Goal: Information Seeking & Learning: Learn about a topic

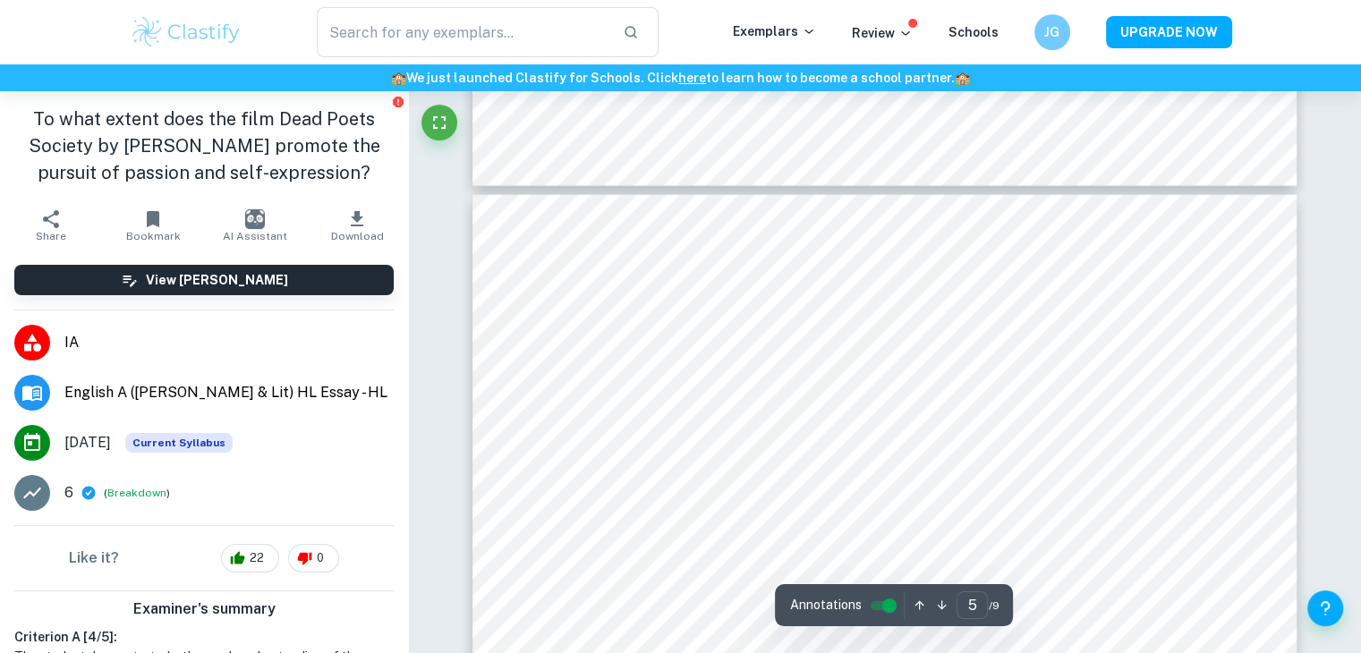
scroll to position [154, 0]
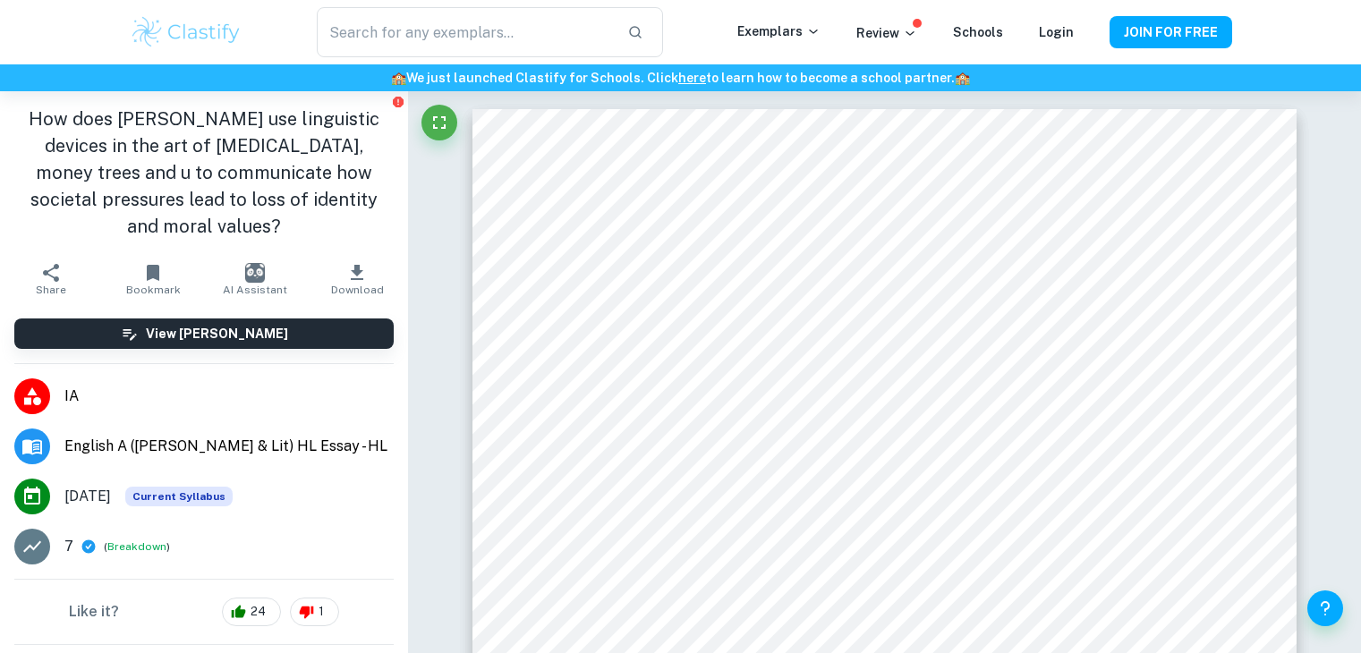
scroll to position [6689, 0]
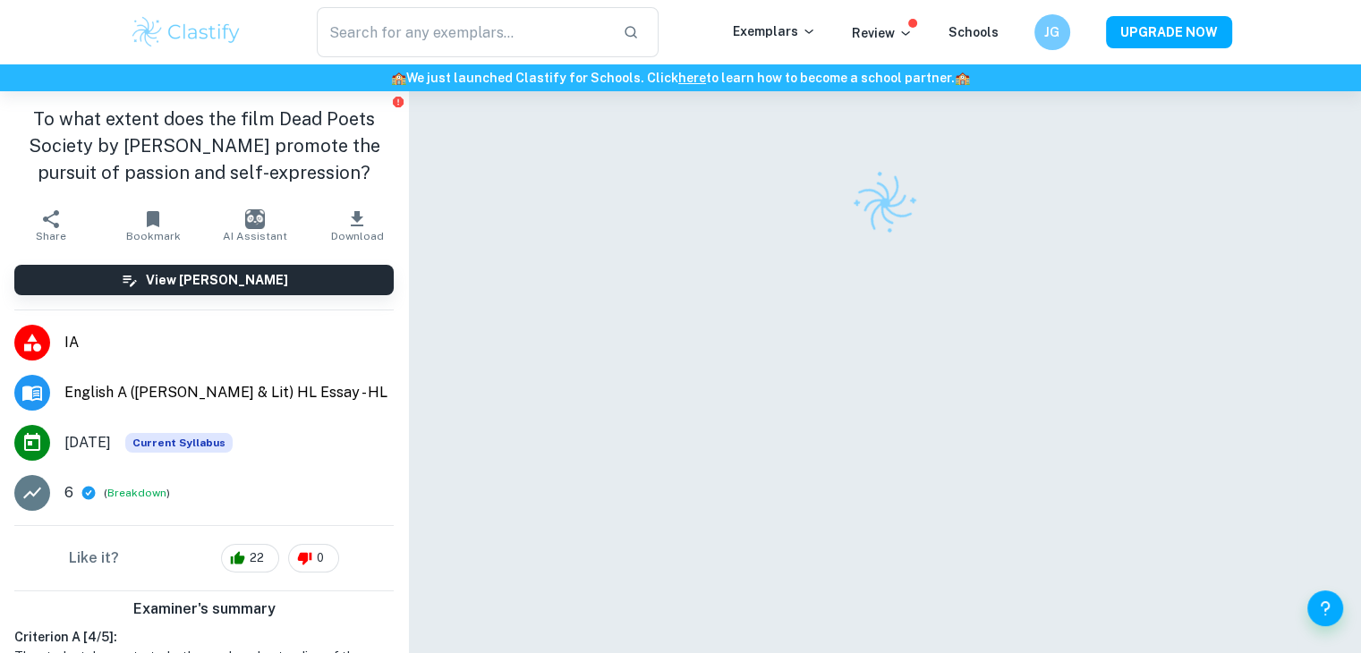
click at [202, 23] on img at bounding box center [187, 32] width 114 height 36
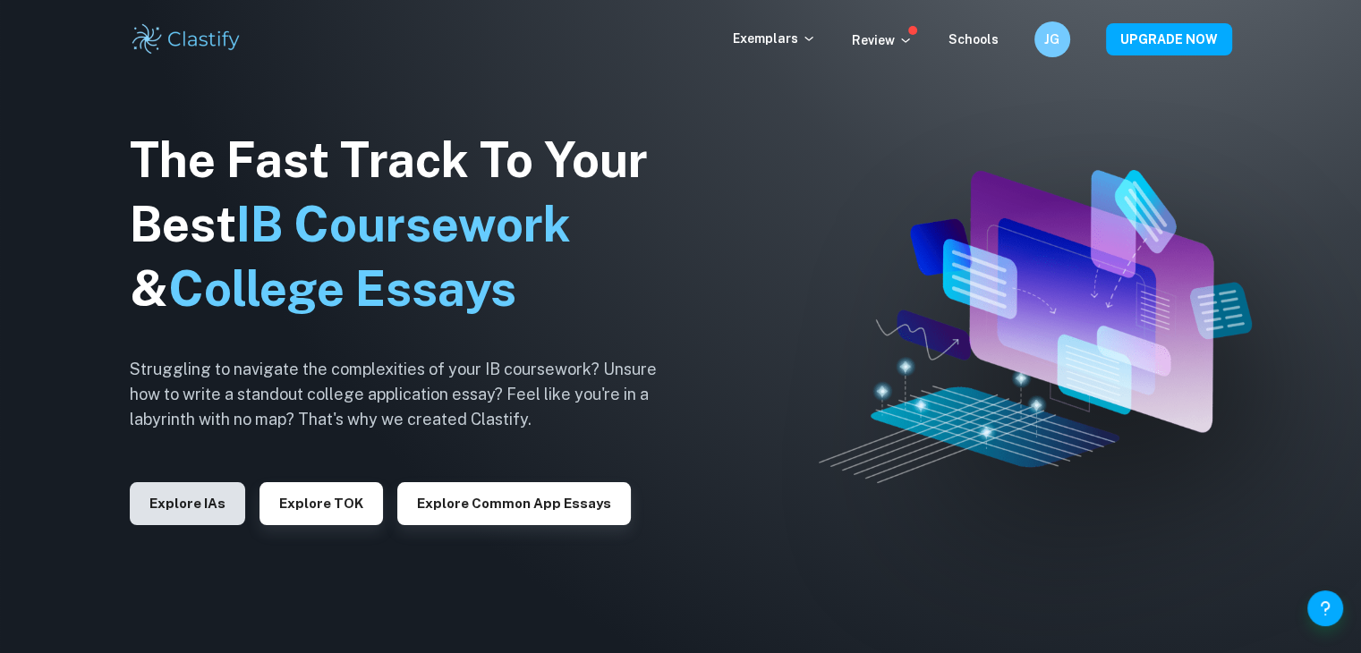
click at [202, 499] on button "Explore IAs" at bounding box center [187, 503] width 115 height 43
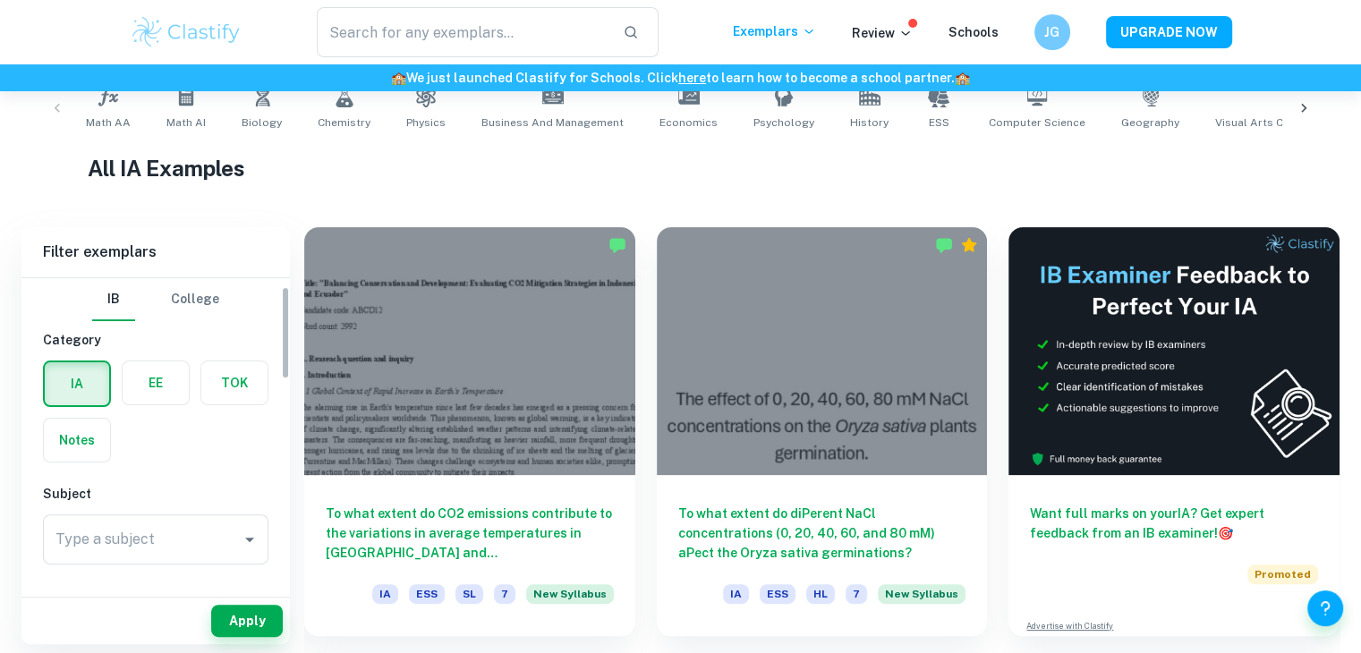
scroll to position [39, 0]
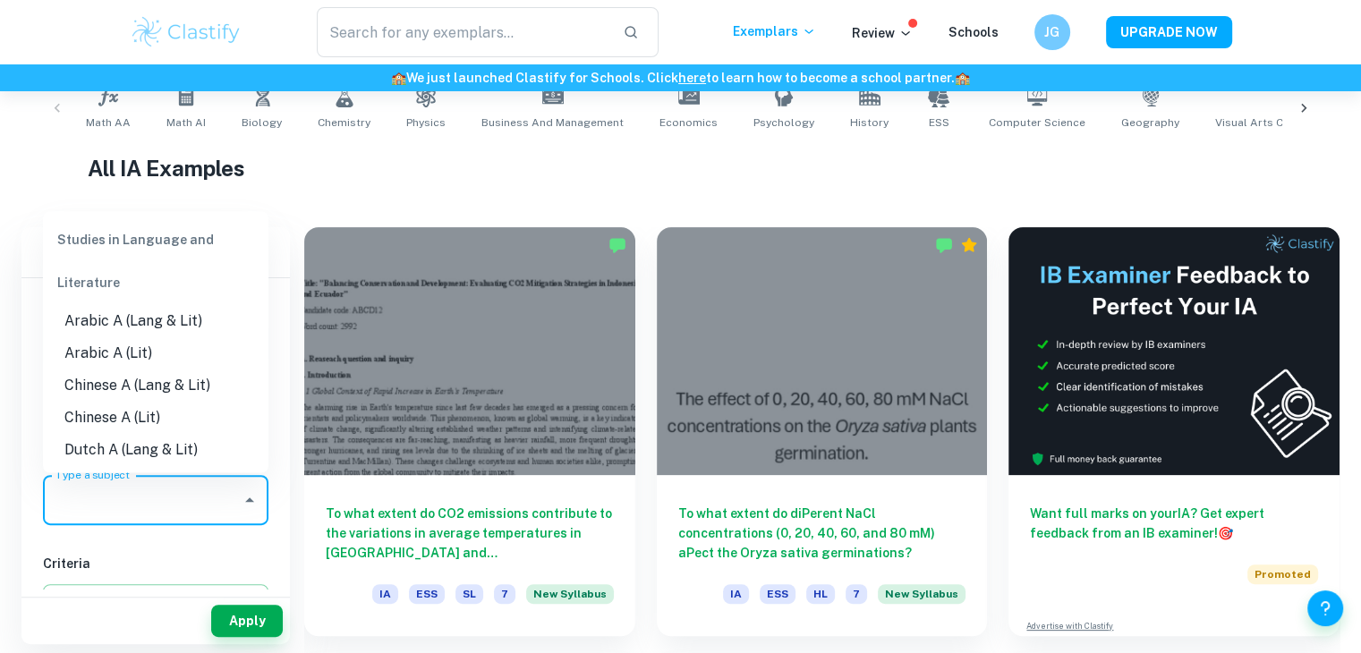
click at [192, 492] on input "Type a subject" at bounding box center [142, 500] width 183 height 34
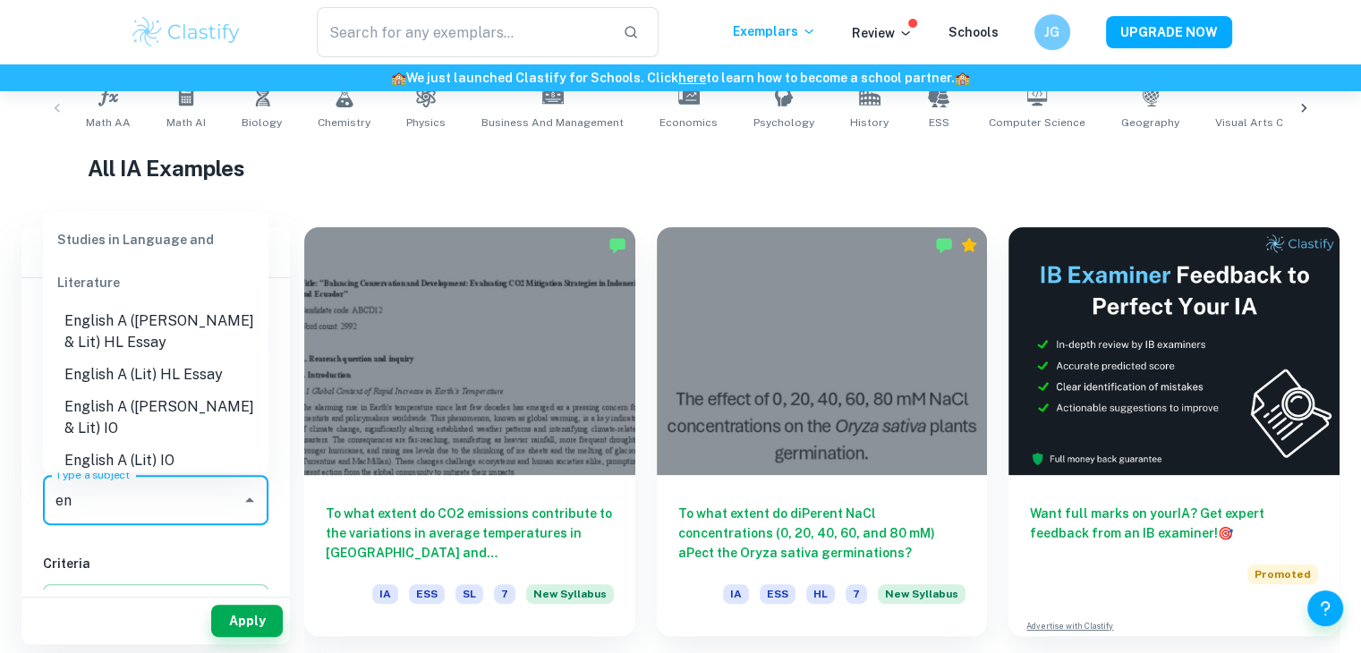
click at [195, 380] on li "English A (Lit) HL Essay" at bounding box center [156, 374] width 226 height 32
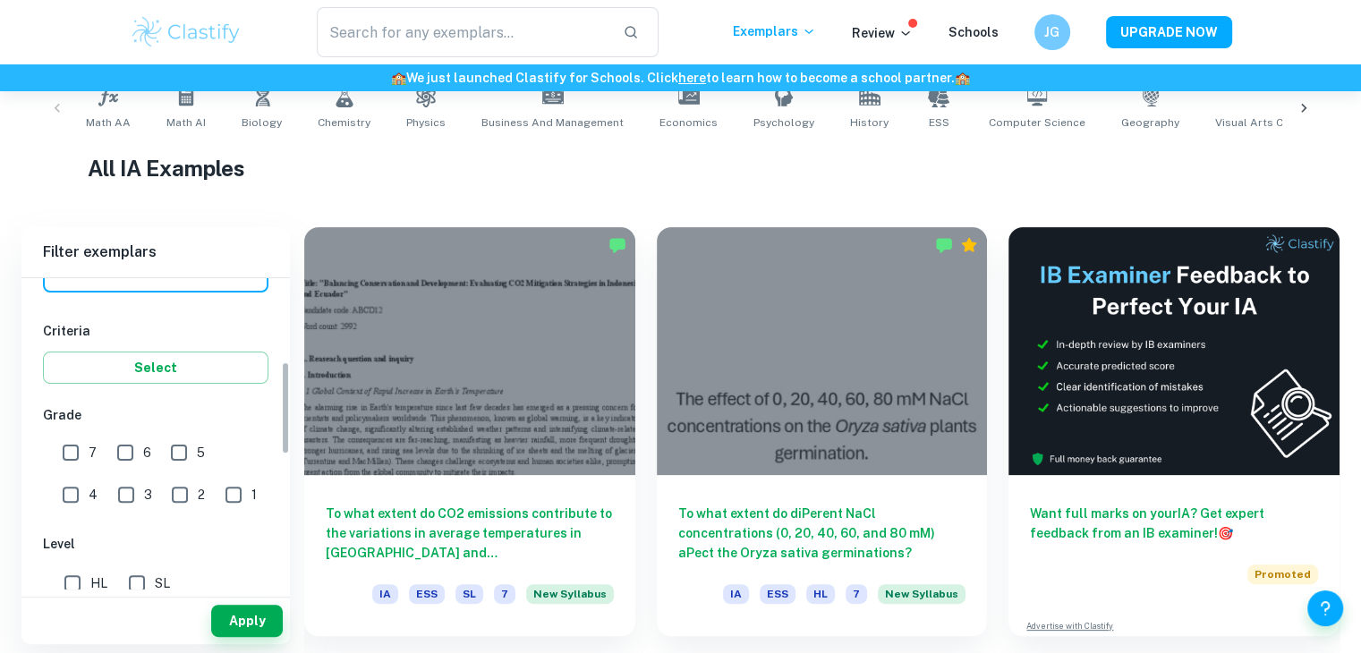
scroll to position [279, 0]
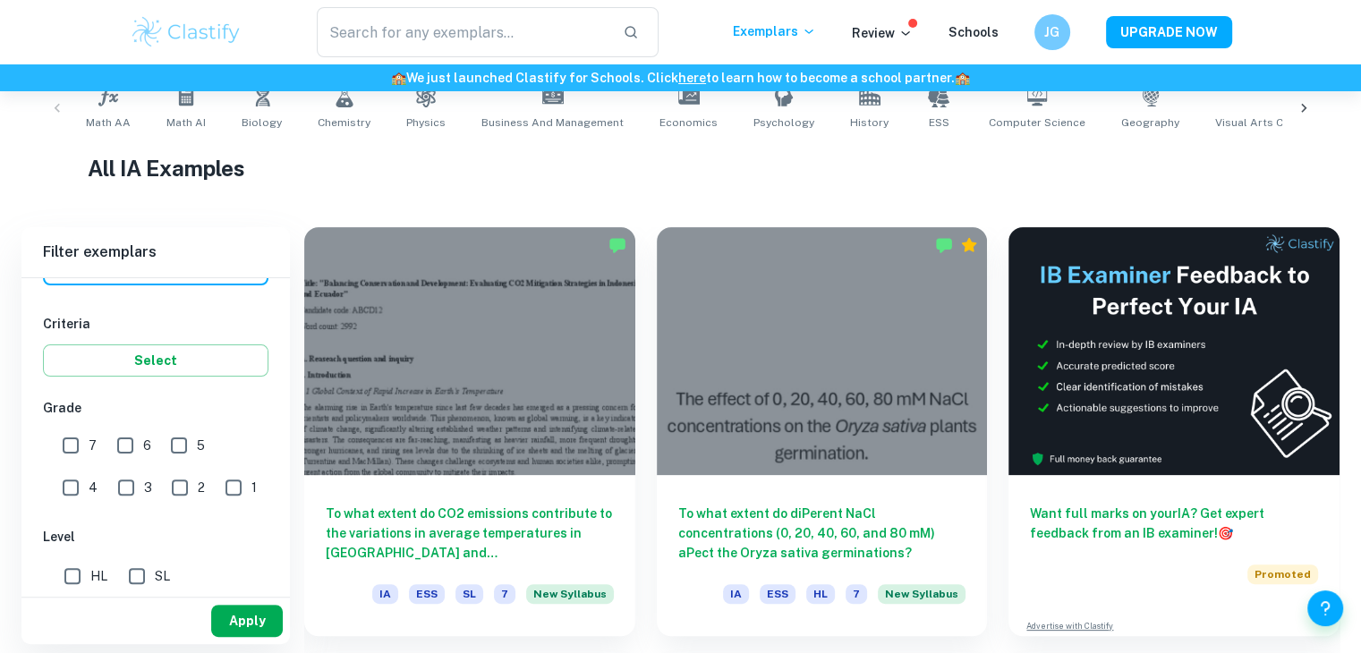
type input "English A (Lit) HL Essay"
click at [252, 616] on button "Apply" at bounding box center [247, 621] width 72 height 32
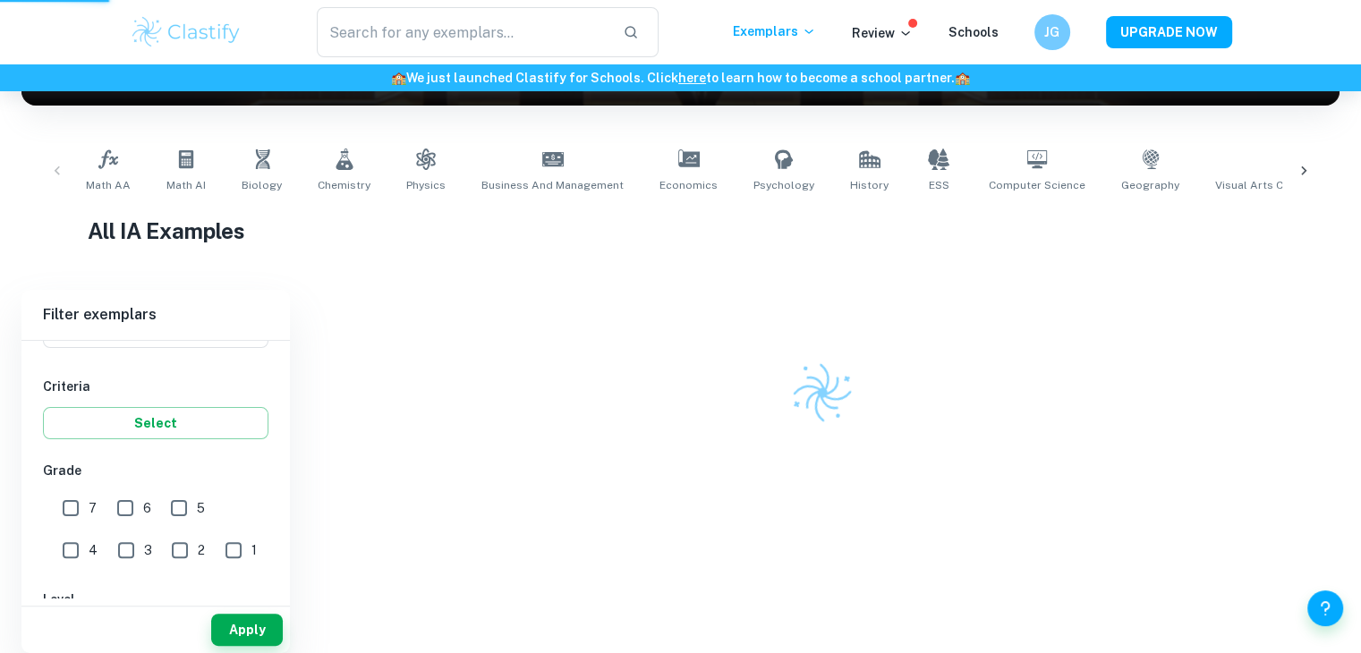
scroll to position [241, 0]
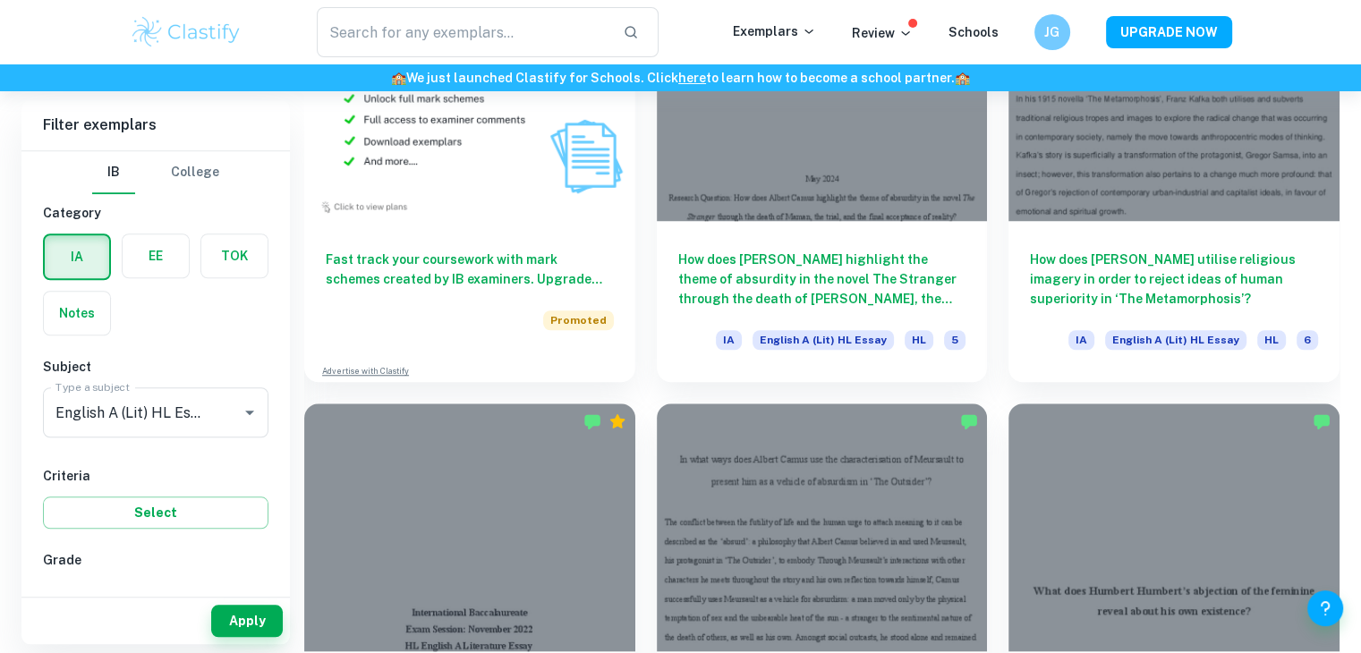
scroll to position [1495, 0]
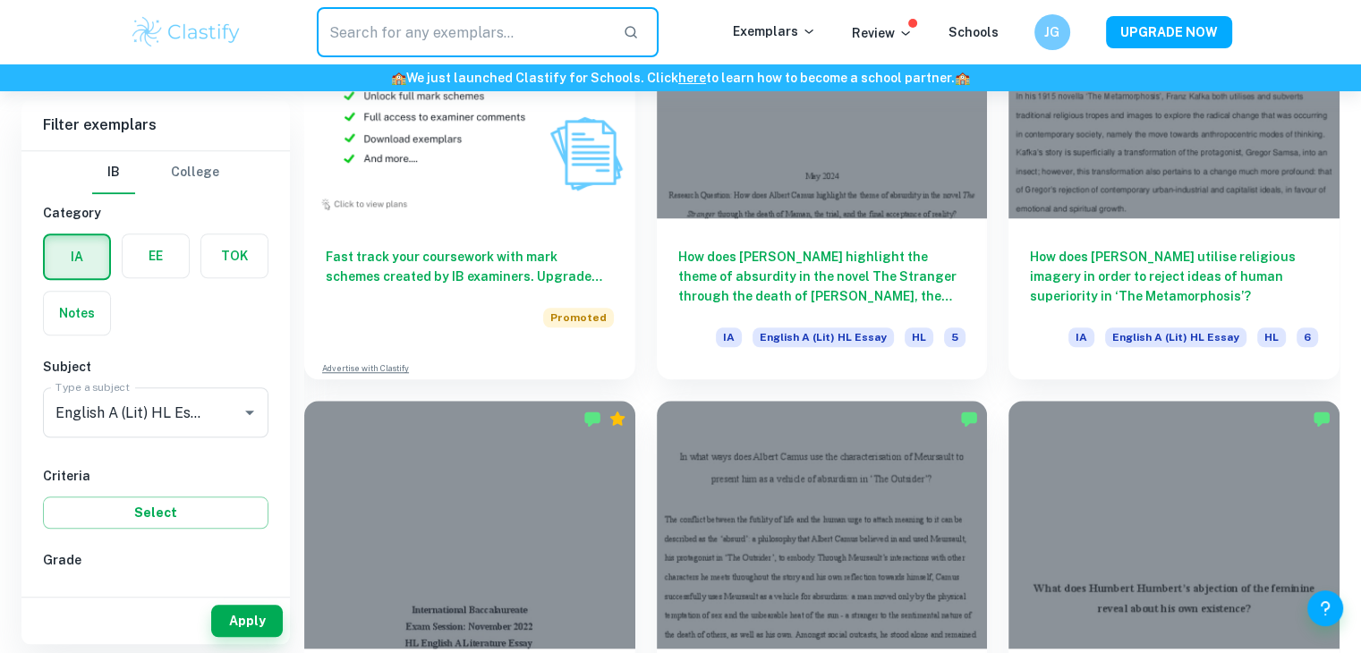
click at [503, 40] on input "text" at bounding box center [463, 32] width 293 height 50
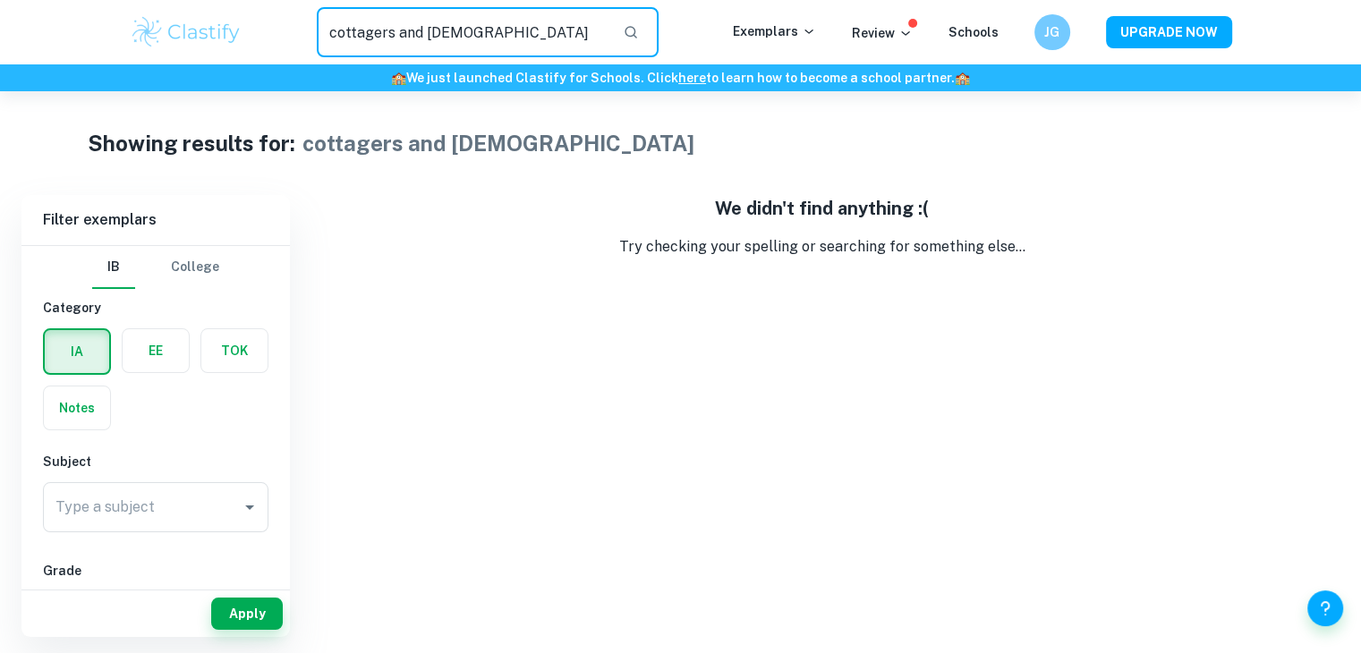
drag, startPoint x: 508, startPoint y: 21, endPoint x: 337, endPoint y: 51, distance: 174.4
click at [337, 51] on input "cottagers and indians" at bounding box center [463, 32] width 293 height 50
type input "c"
type input "birdie"
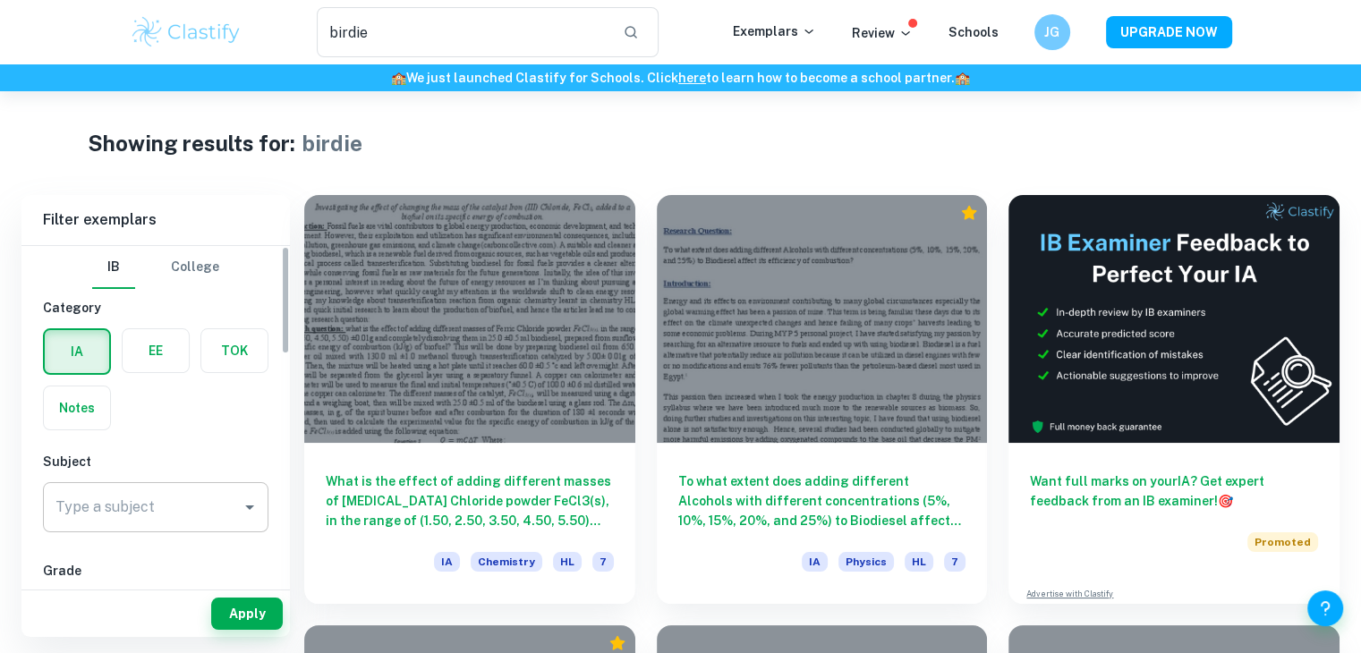
click at [115, 526] on div "Type a subject" at bounding box center [156, 507] width 226 height 50
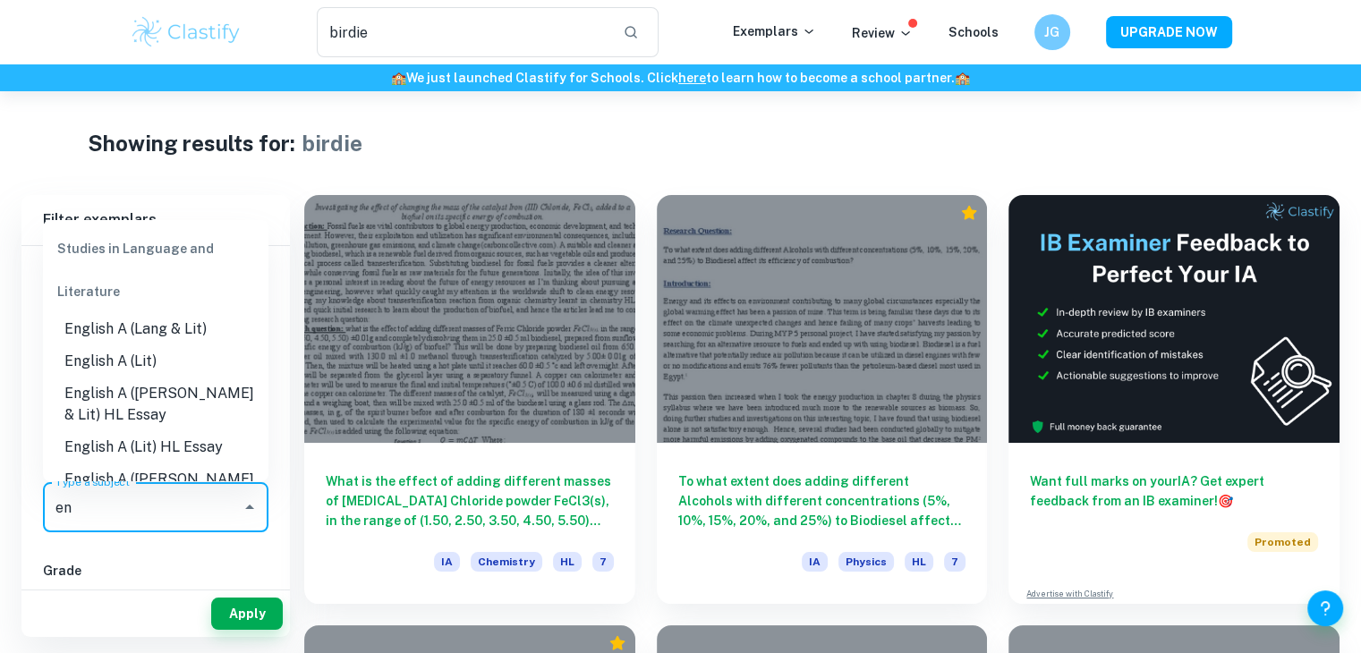
click at [165, 330] on li "English A (Lang & Lit)" at bounding box center [156, 329] width 226 height 32
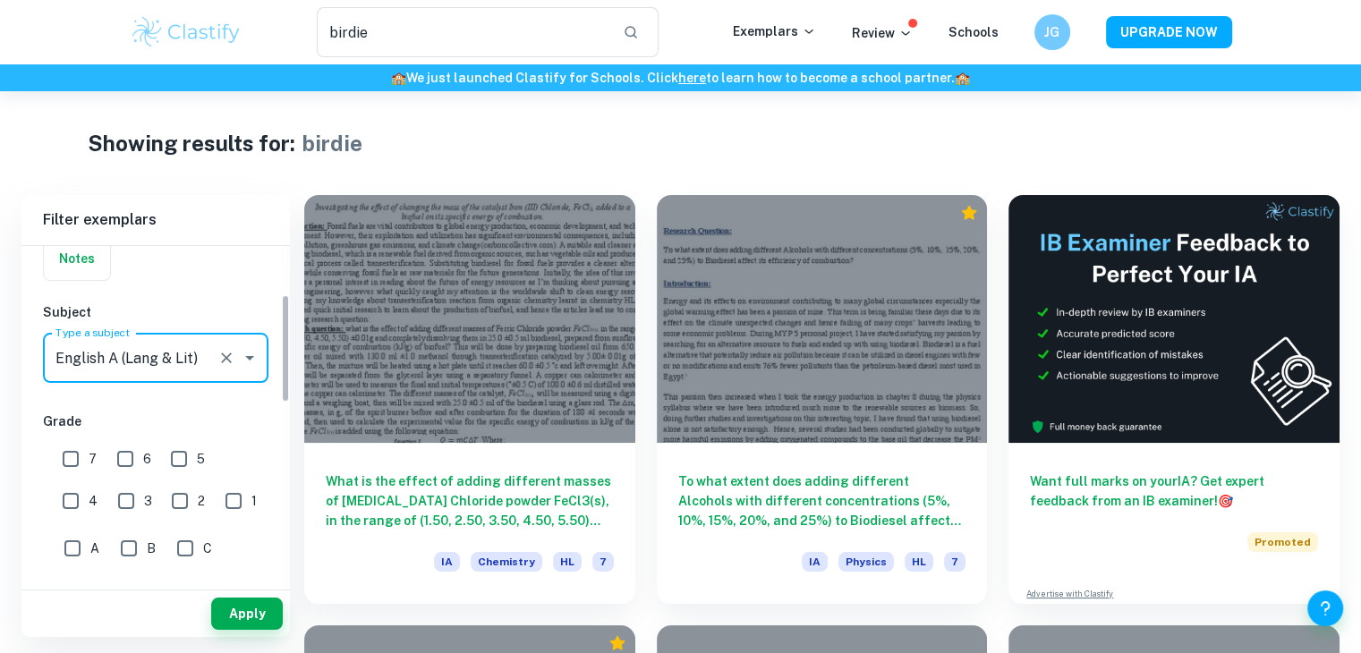
scroll to position [150, 0]
type input "English A (Lang & Lit)"
click at [253, 610] on button "Apply" at bounding box center [247, 614] width 72 height 32
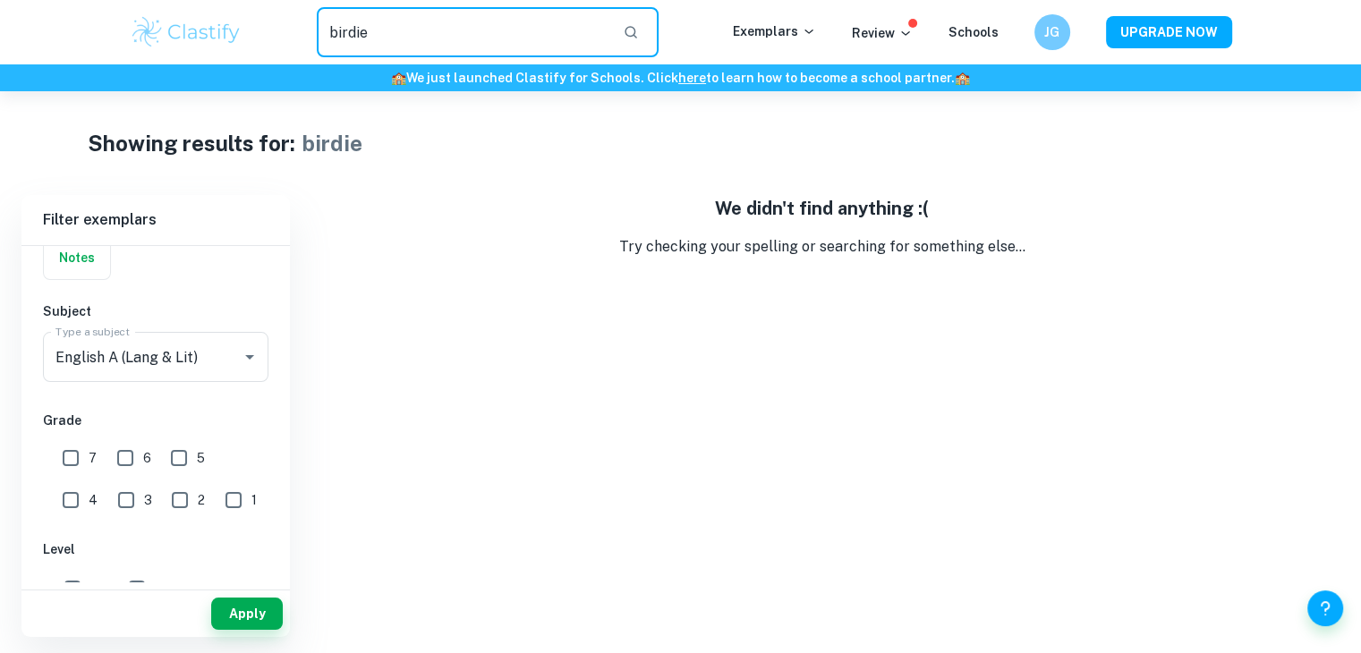
drag, startPoint x: 445, startPoint y: 22, endPoint x: 269, endPoint y: 38, distance: 177.0
click at [269, 38] on div "birdie ​" at bounding box center [488, 32] width 490 height 50
type input "p"
paste input "persepolis"
type input "persepolis"
